Goal: Find specific page/section: Find specific page/section

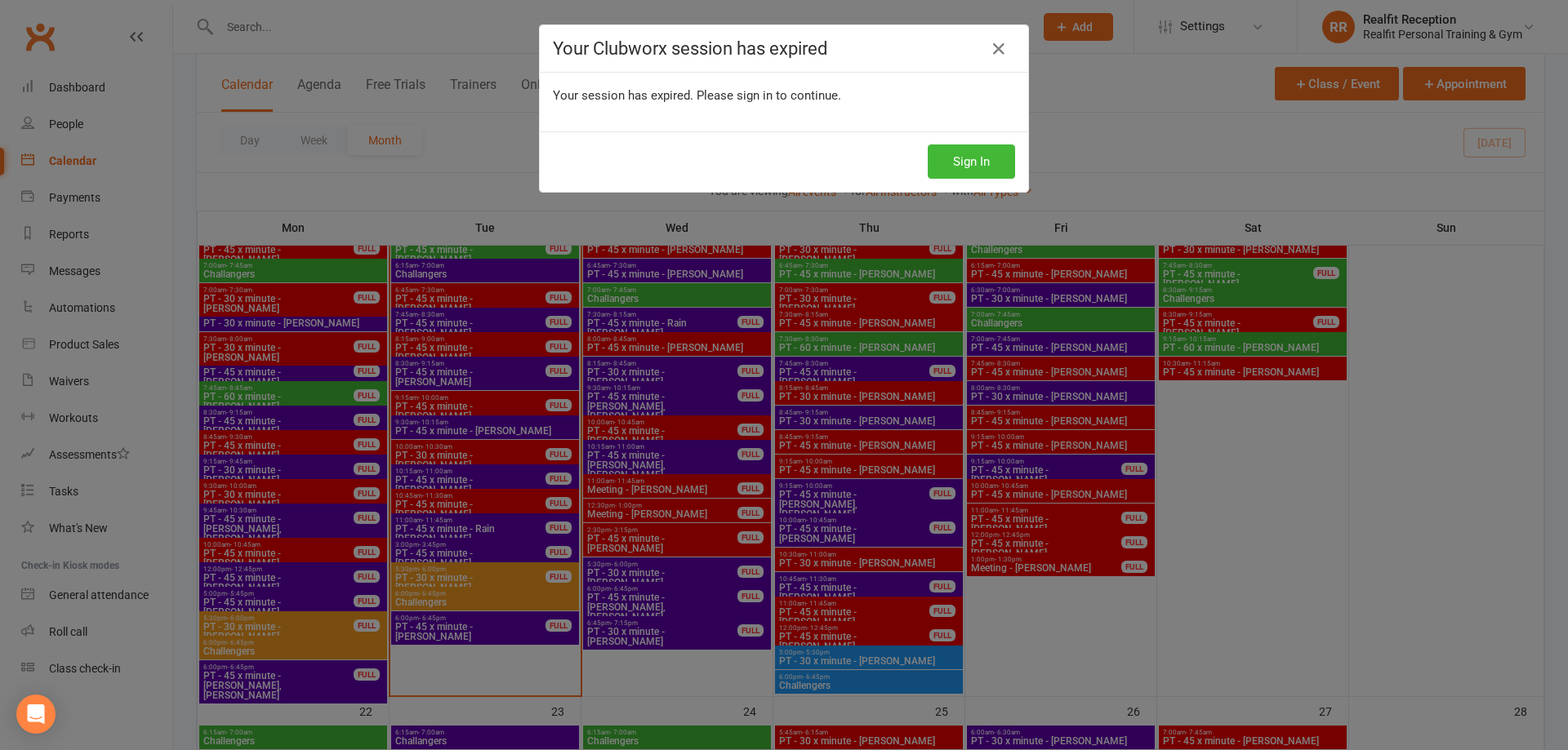
click at [1459, 521] on div "Your Clubworx session has expired Your session has expired. Please sign in to c…" at bounding box center [784, 375] width 1568 height 750
click at [965, 168] on button "Sign In" at bounding box center [971, 162] width 88 height 34
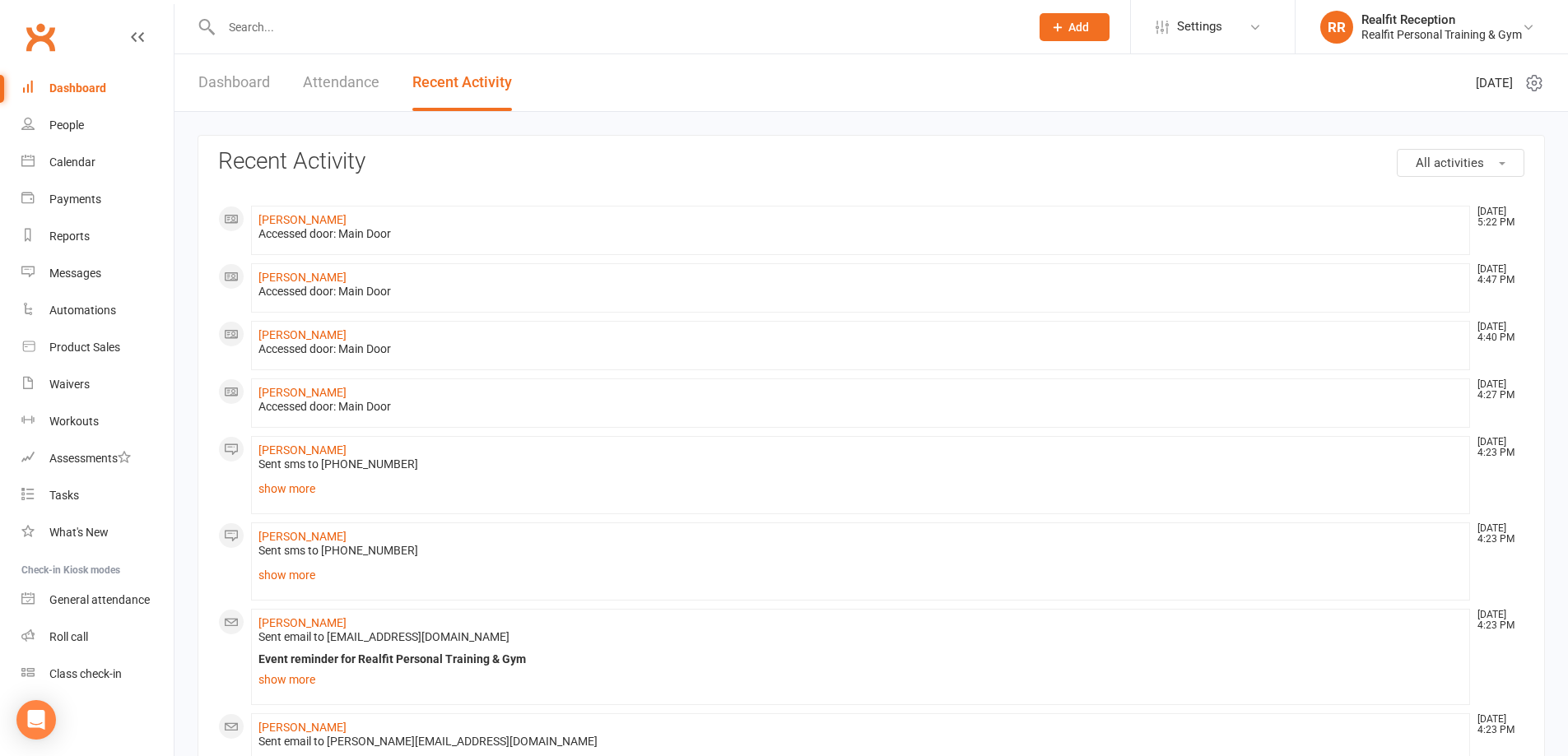
click at [292, 28] on input "text" at bounding box center [618, 26] width 802 height 23
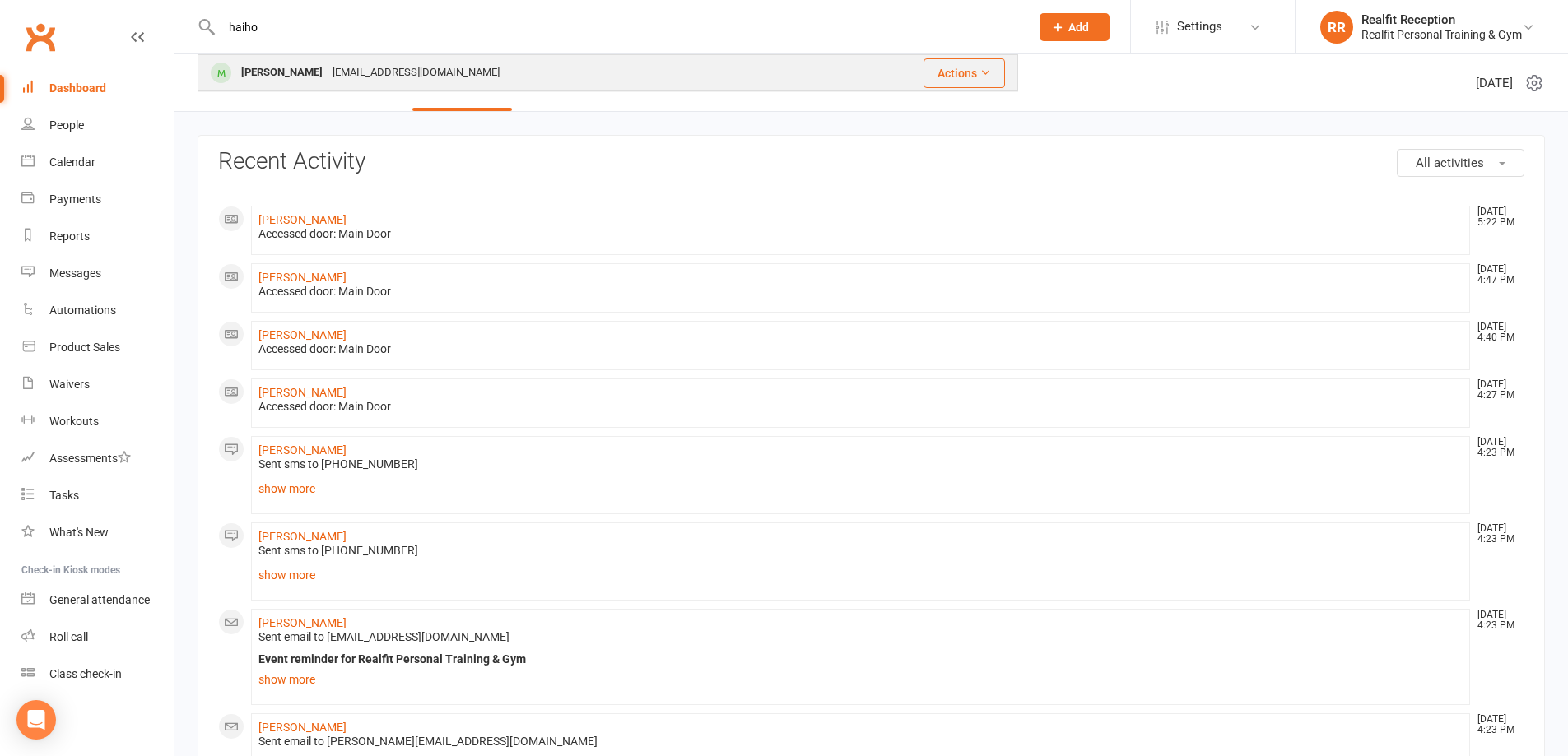
type input "haiho"
click at [356, 69] on div "hyan36@gmail.com" at bounding box center [416, 73] width 177 height 24
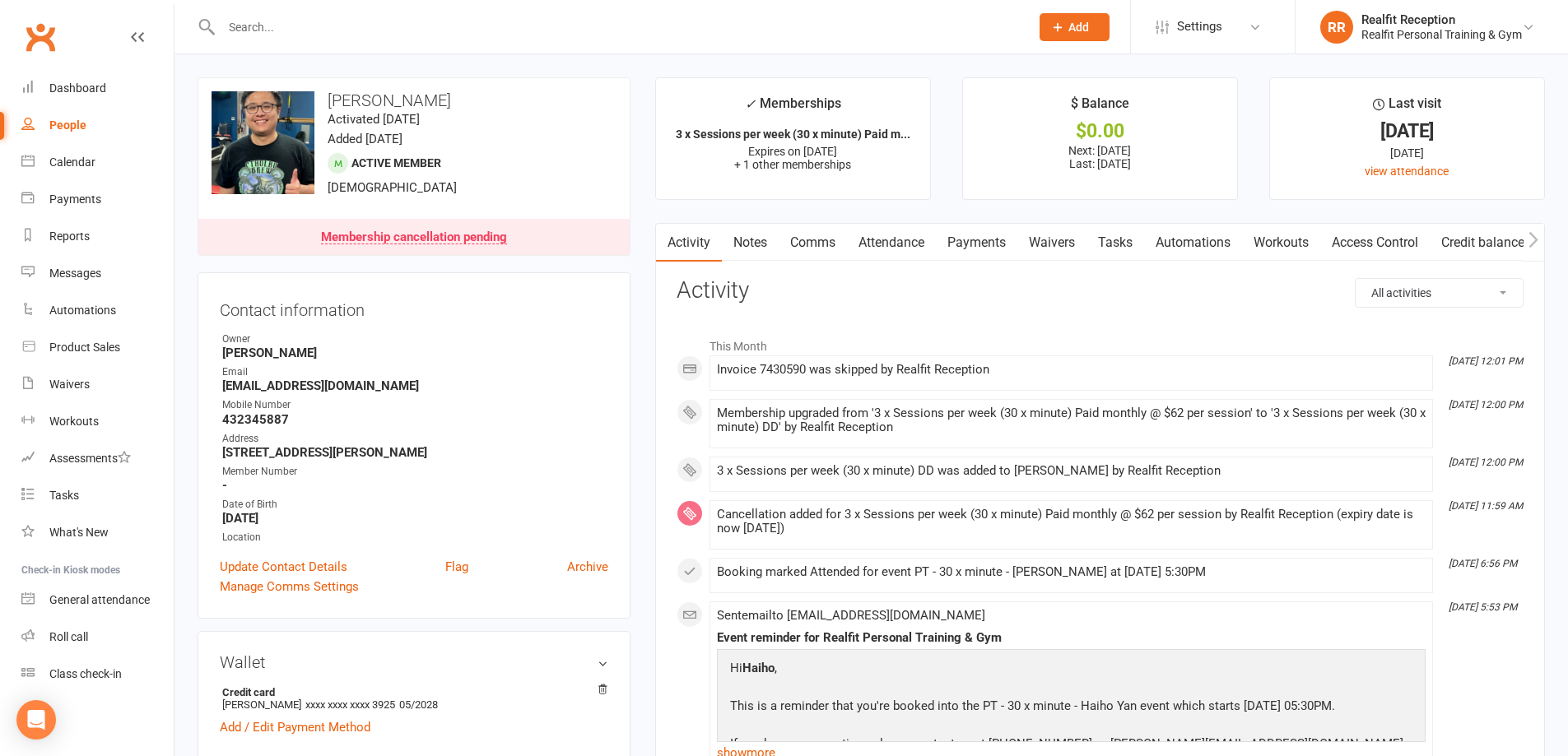
click at [1362, 243] on link "Access Control" at bounding box center [1375, 243] width 109 height 38
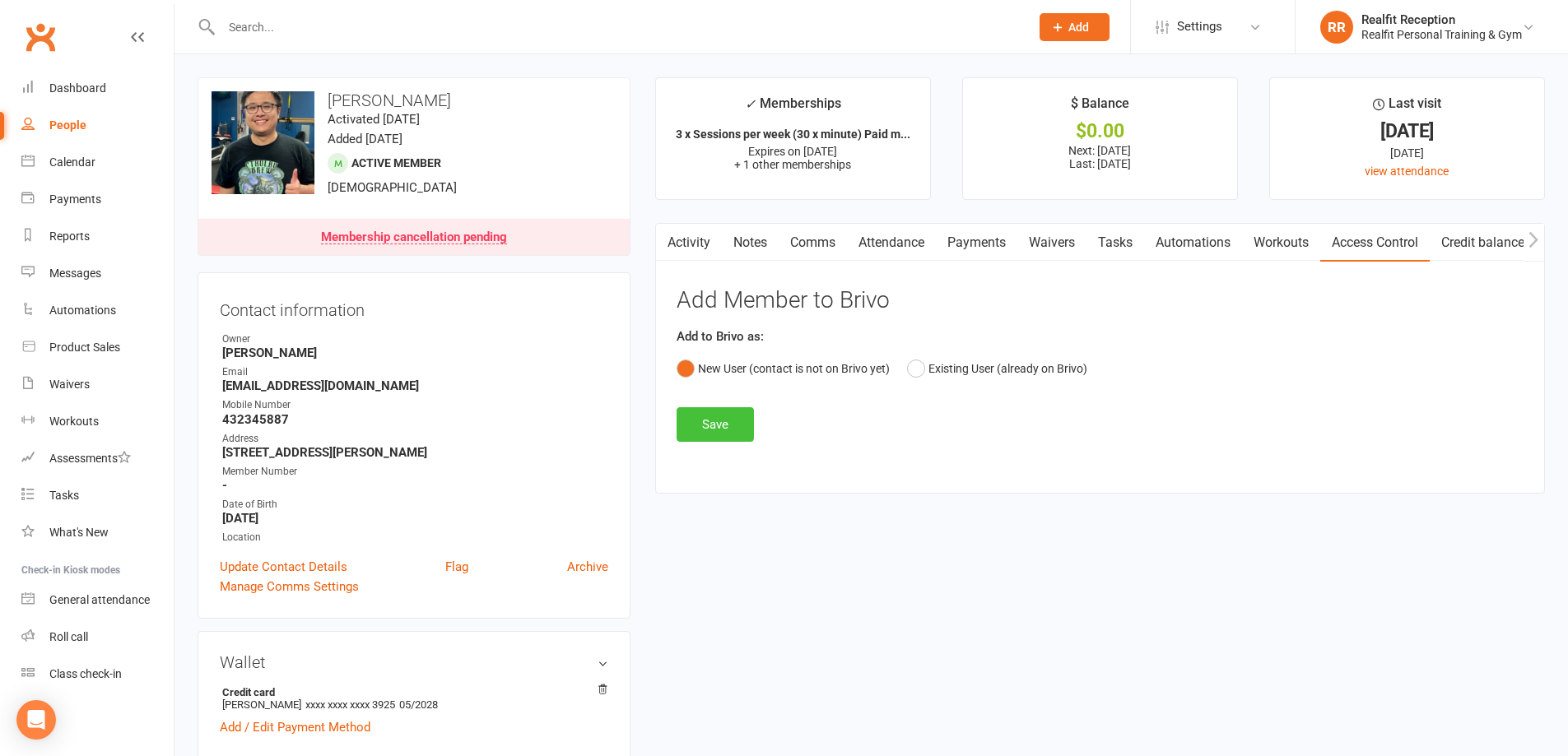
click at [727, 428] on button "Save" at bounding box center [715, 424] width 77 height 35
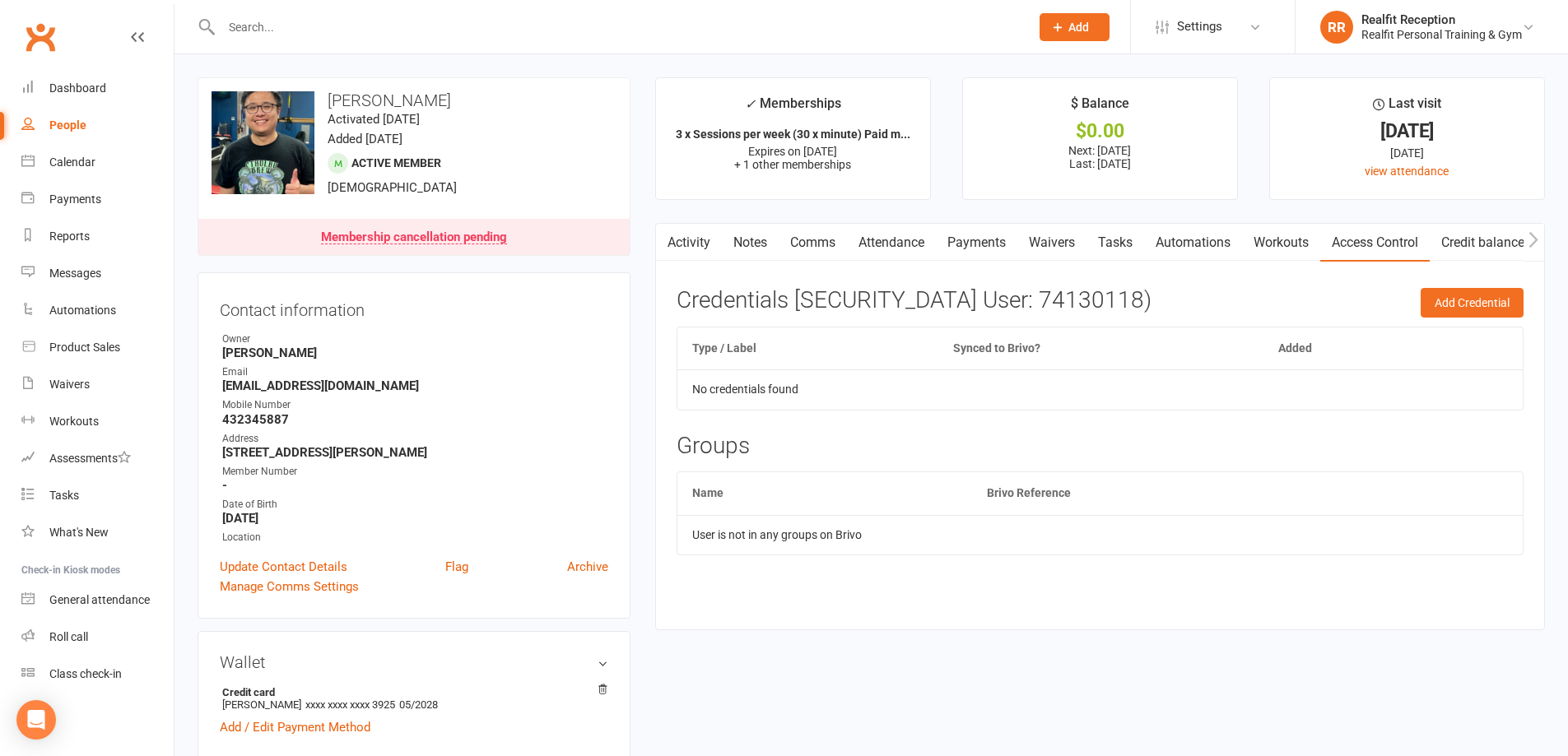
drag, startPoint x: 346, startPoint y: 375, endPoint x: 243, endPoint y: 380, distance: 103.1
click at [243, 380] on li "Email hyan36@gmail.com" at bounding box center [414, 379] width 388 height 29
click at [426, 389] on strong "hyan36@gmail.com" at bounding box center [415, 386] width 386 height 15
drag, startPoint x: 339, startPoint y: 382, endPoint x: 184, endPoint y: 383, distance: 155.0
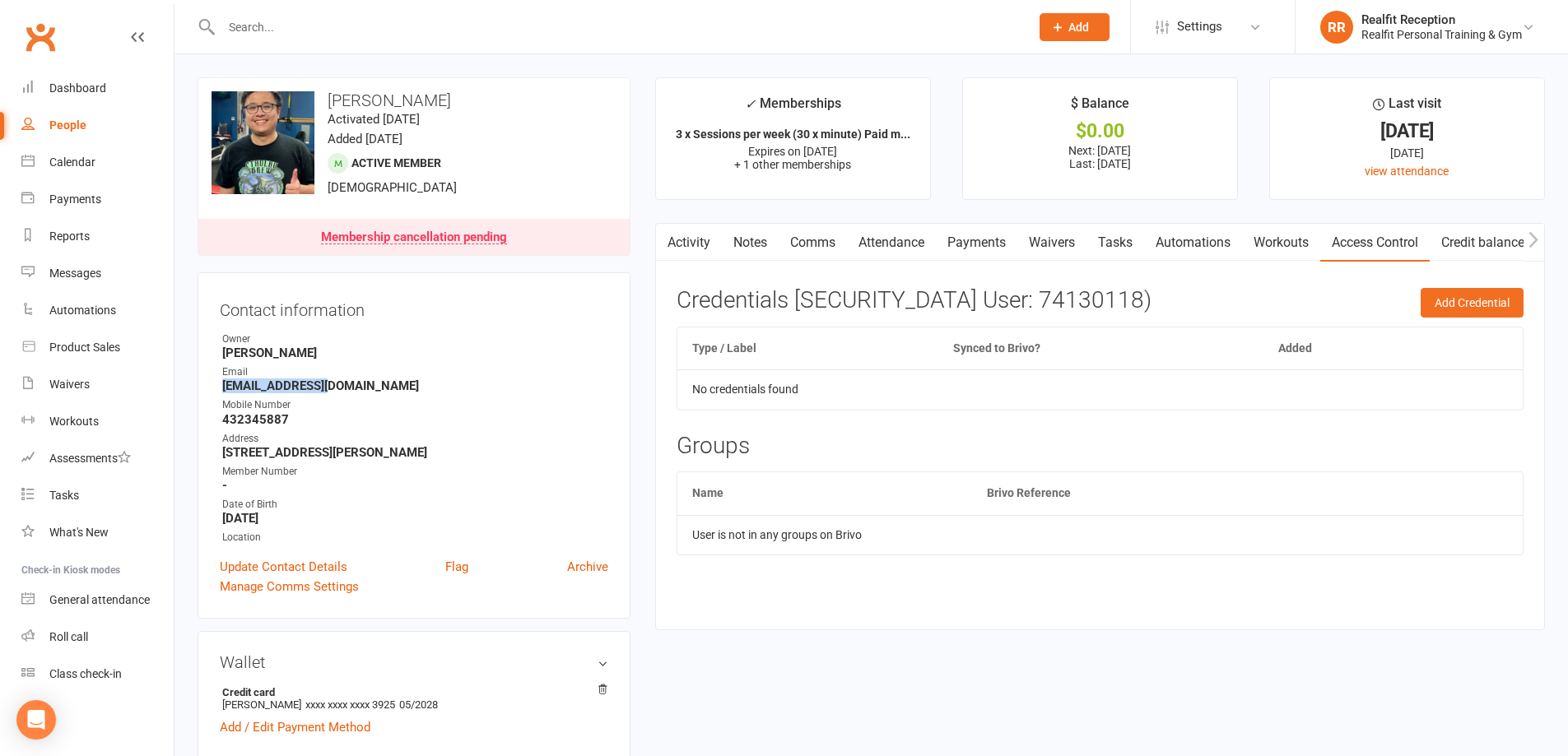
copy strong "hyan36@gmail.com"
drag, startPoint x: 314, startPoint y: 418, endPoint x: 217, endPoint y: 425, distance: 97.3
click at [217, 425] on div "Contact information Owner Chris Egan-Lee Email hyan36@gmail.com Mobile Number 4…" at bounding box center [414, 445] width 433 height 346
copy strong "432345887"
click at [77, 169] on div "Calendar" at bounding box center [72, 162] width 46 height 13
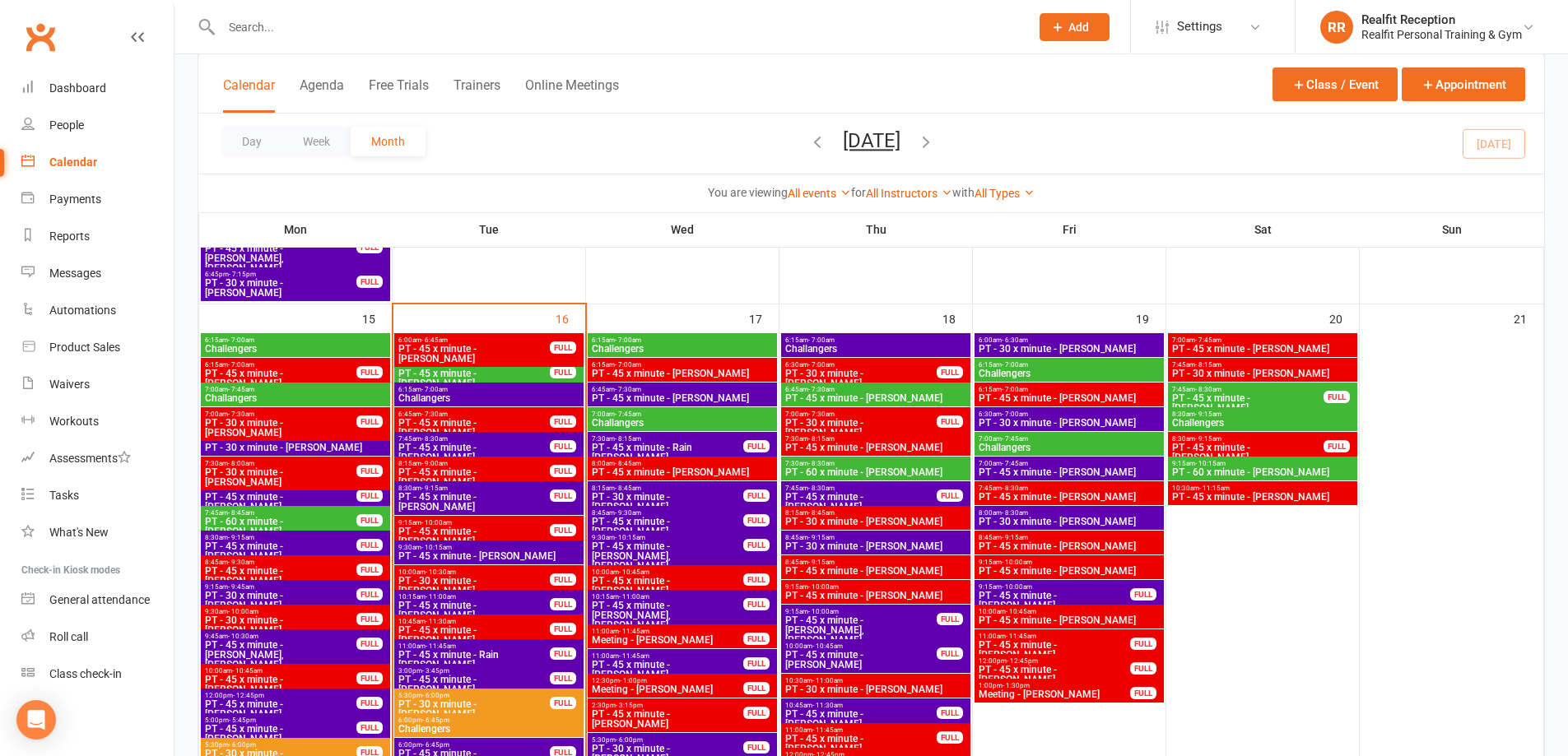
scroll to position [1399, 0]
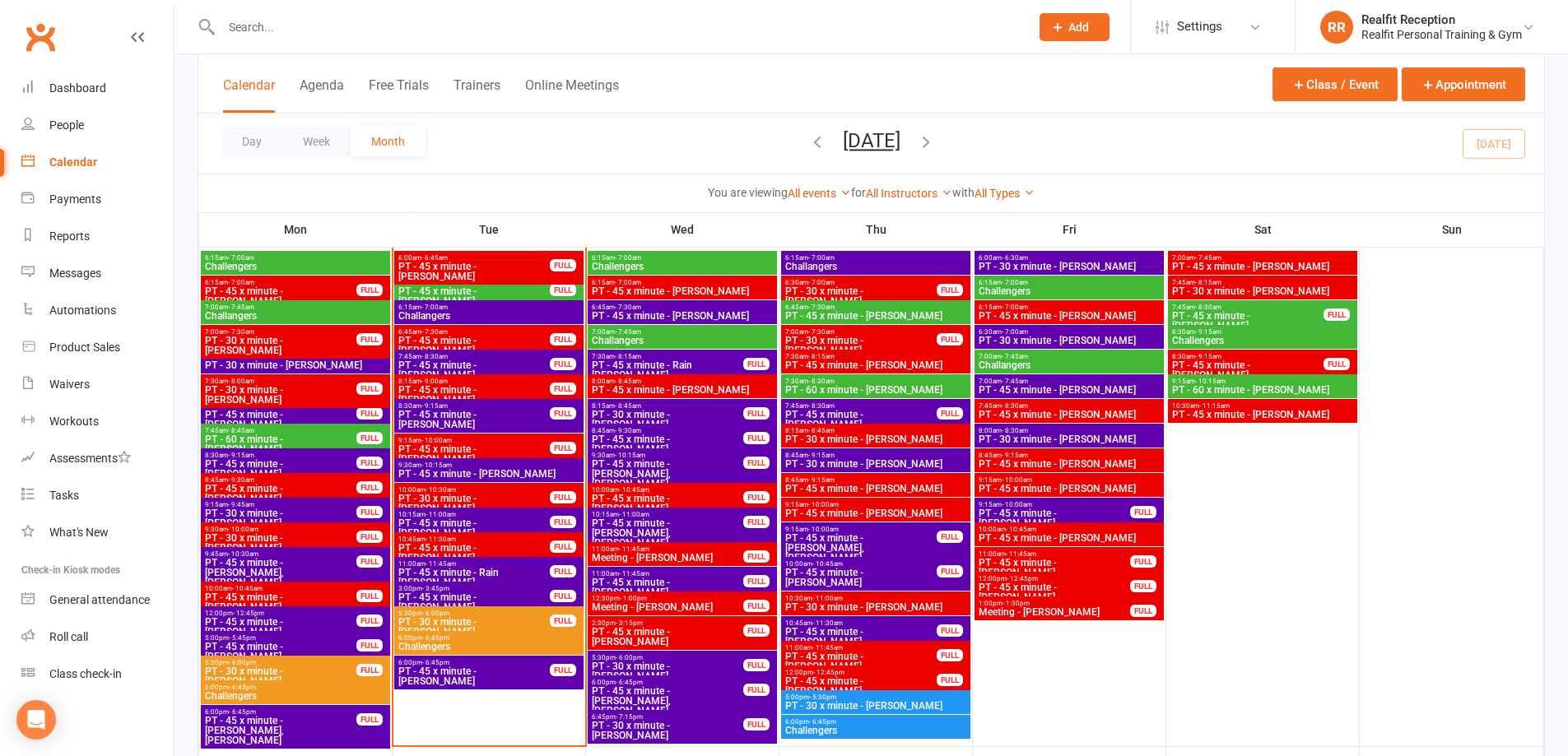
click at [517, 597] on span "PT - 45 x minute - [PERSON_NAME]" at bounding box center [474, 602] width 153 height 20
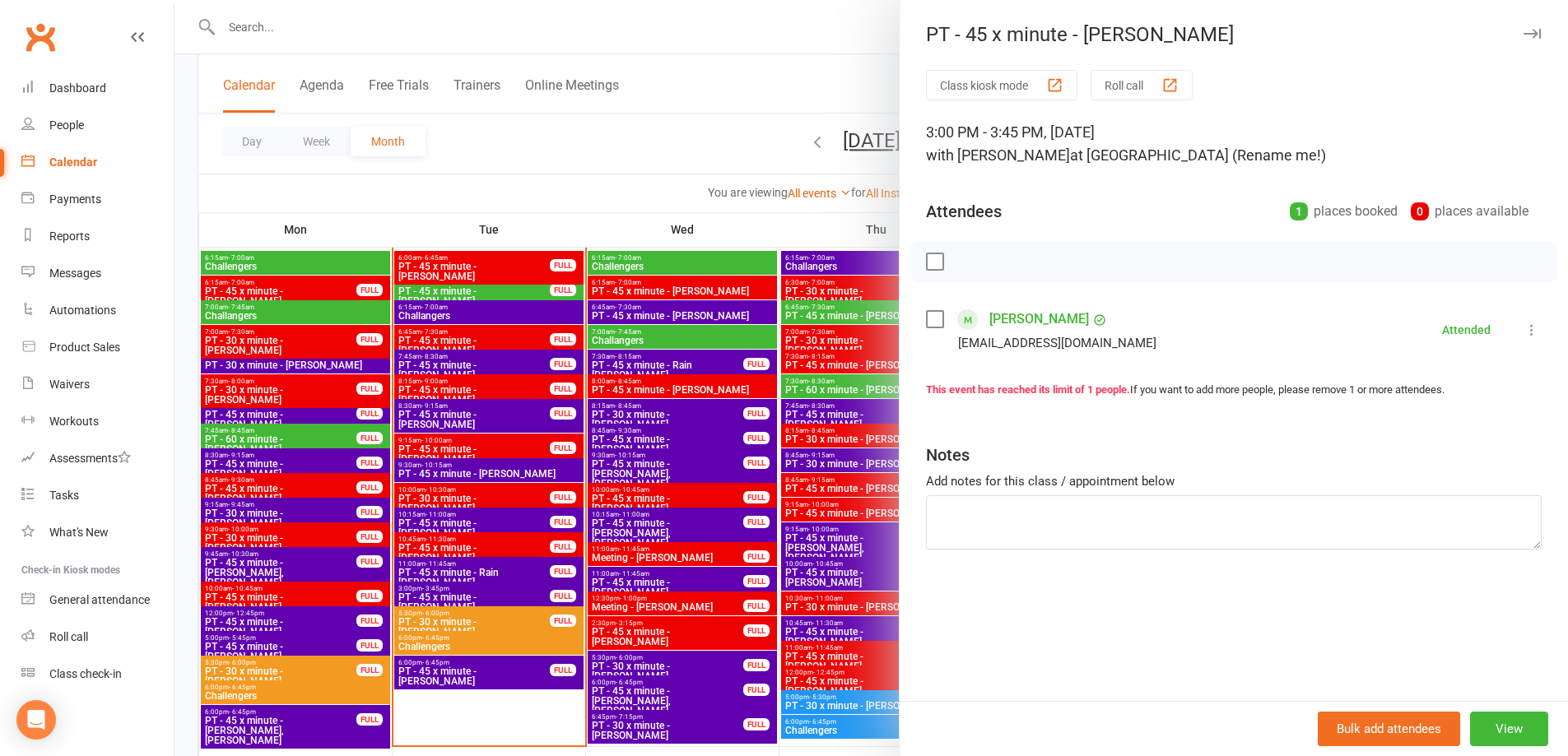
click at [498, 567] on div at bounding box center [872, 378] width 1394 height 756
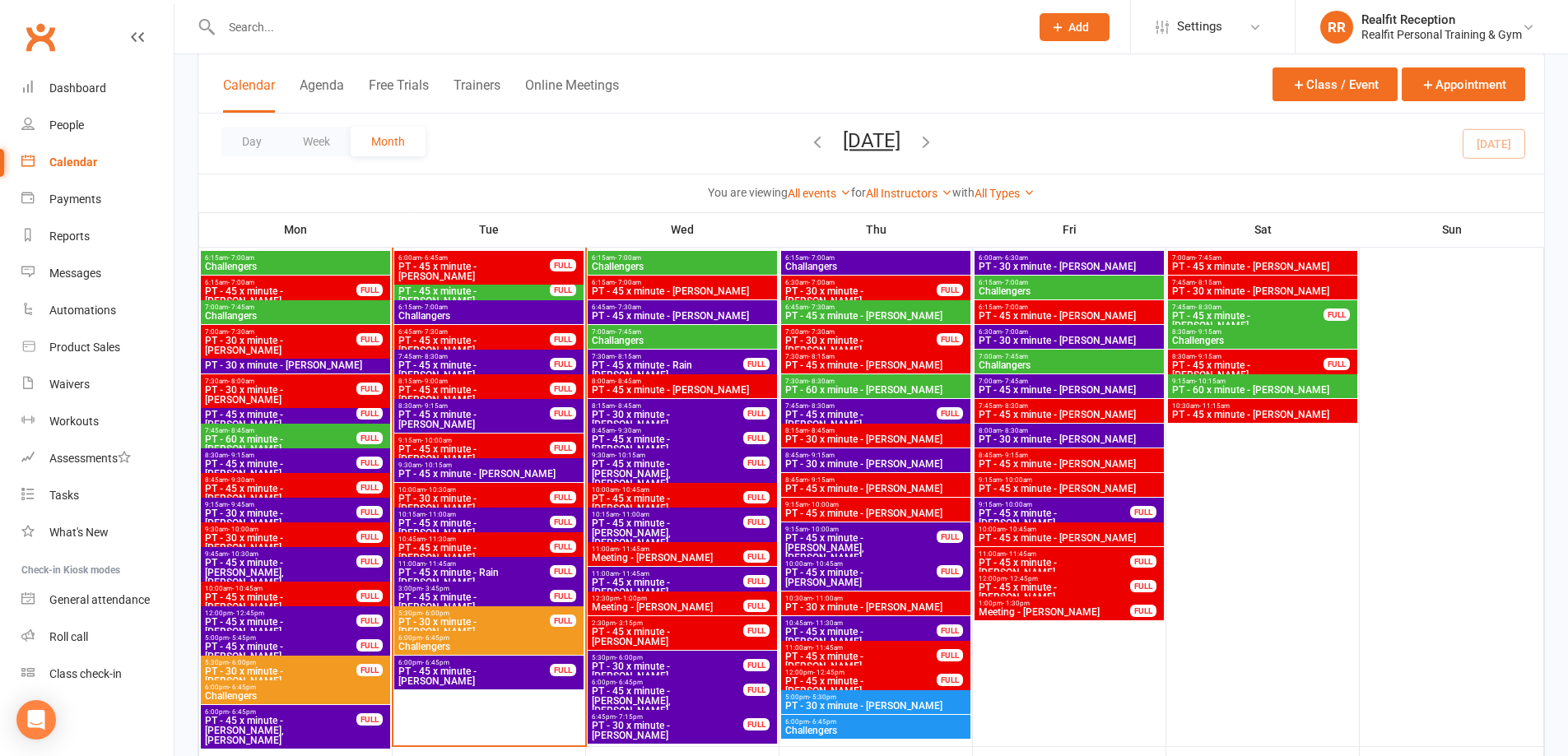
click at [498, 567] on span "PT - 45 x minute - Rain [PERSON_NAME]" at bounding box center [474, 577] width 153 height 20
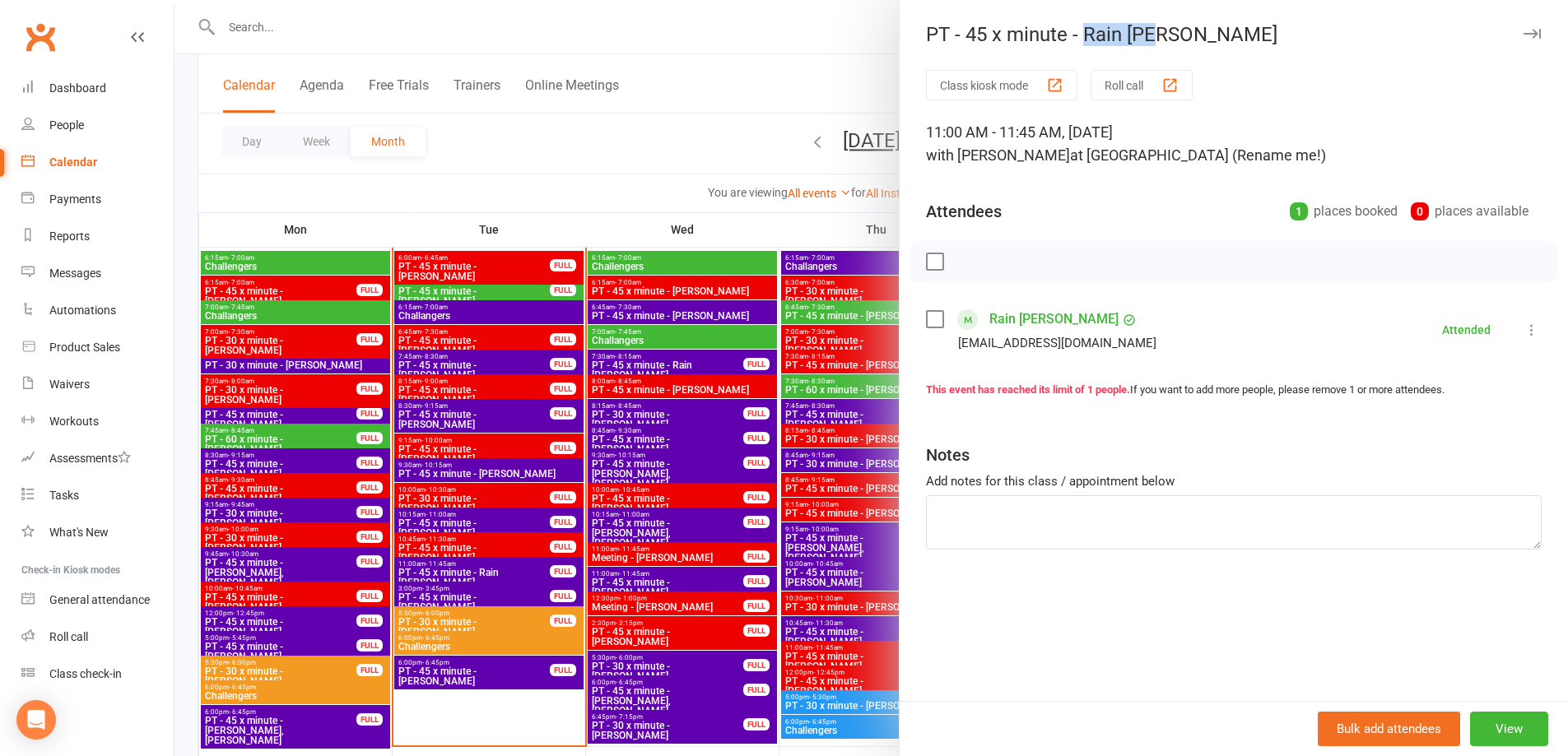
drag, startPoint x: 1144, startPoint y: 32, endPoint x: 1077, endPoint y: 26, distance: 67.3
click at [1077, 26] on div "PT - 45 x minute - Rain [PERSON_NAME]" at bounding box center [1234, 34] width 669 height 23
copy div "Rain Gia"
click at [549, 196] on div at bounding box center [872, 378] width 1394 height 756
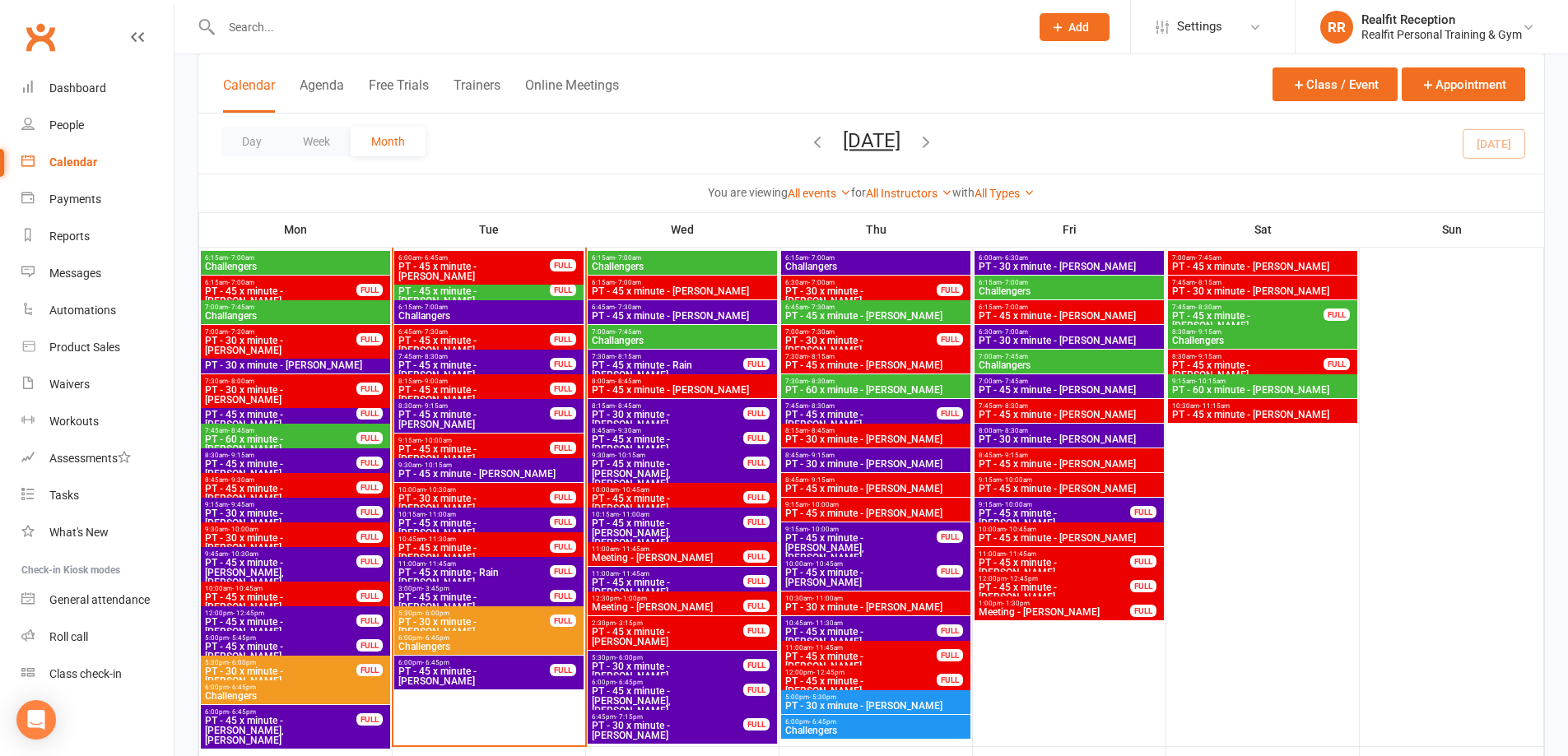
click at [516, 523] on span "PT - 45 x minute - [PERSON_NAME]" at bounding box center [474, 528] width 153 height 20
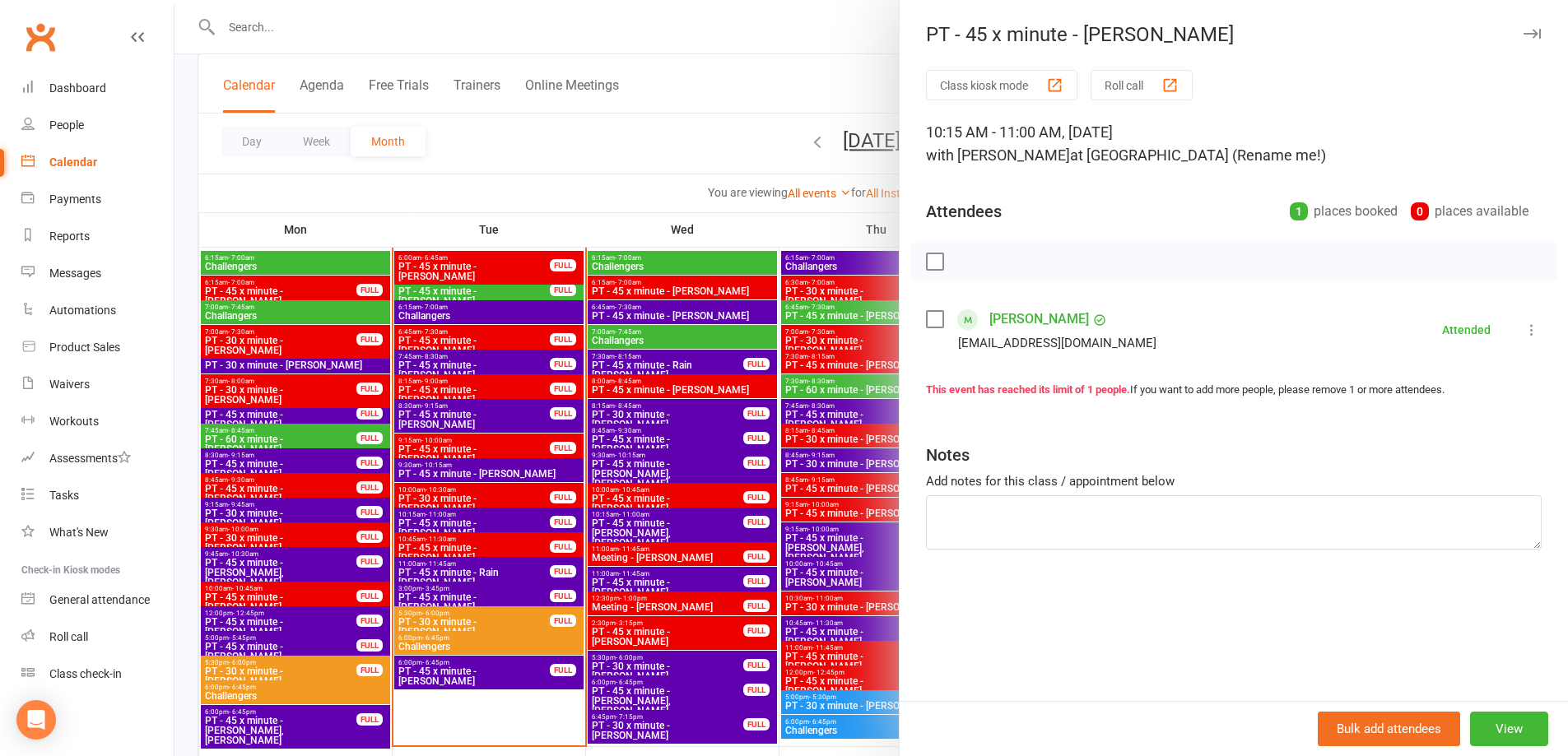
click at [593, 256] on div at bounding box center [872, 378] width 1394 height 756
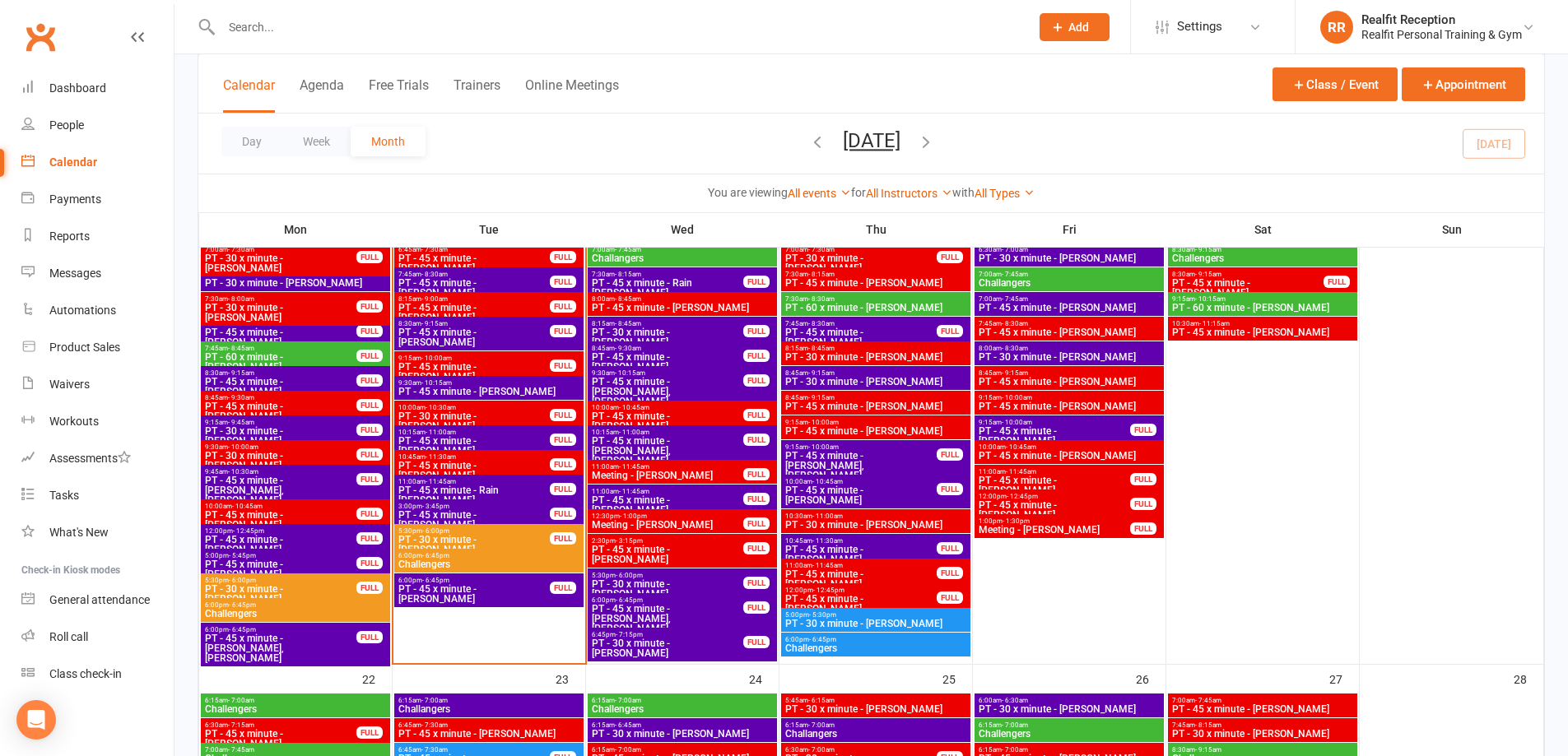
scroll to position [1564, 0]
